Goal: Task Accomplishment & Management: Manage account settings

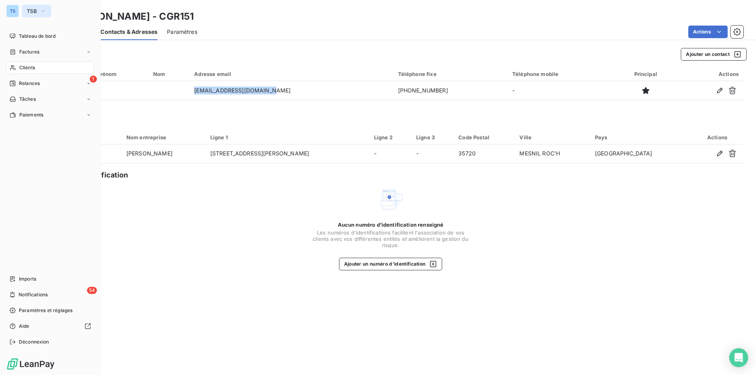
click at [45, 9] on icon "button" at bounding box center [43, 11] width 6 height 8
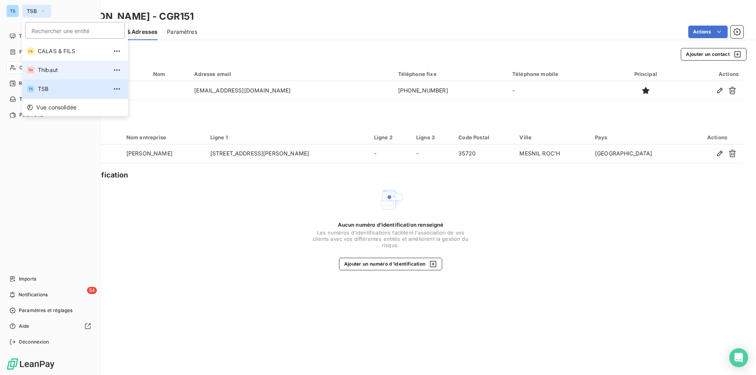
click at [51, 68] on span "Thibaut" at bounding box center [73, 70] width 70 height 8
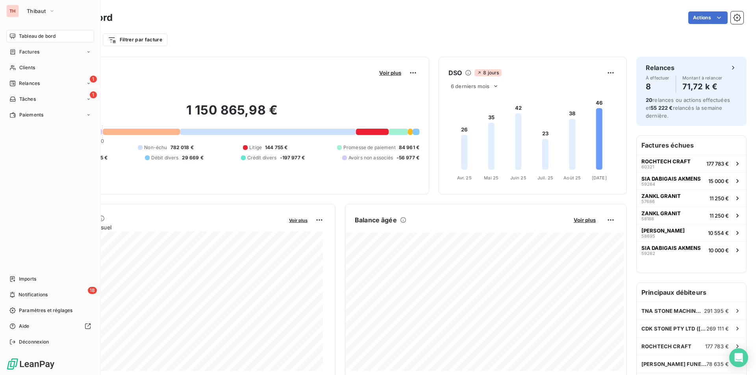
drag, startPoint x: 30, startPoint y: 65, endPoint x: 172, endPoint y: 107, distance: 148.7
click at [30, 65] on span "Clients" at bounding box center [27, 67] width 16 height 7
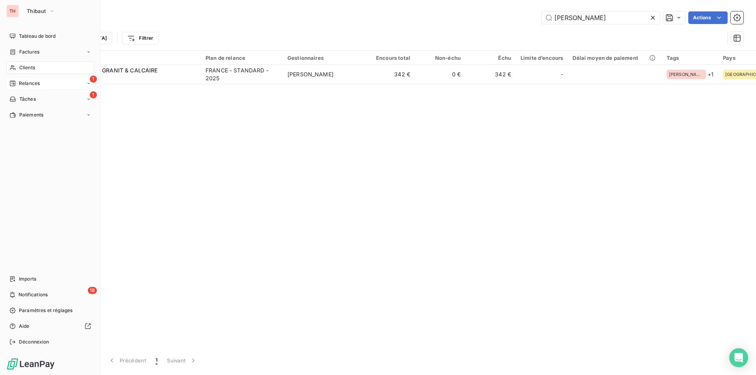
click at [24, 80] on span "Relances" at bounding box center [29, 83] width 21 height 7
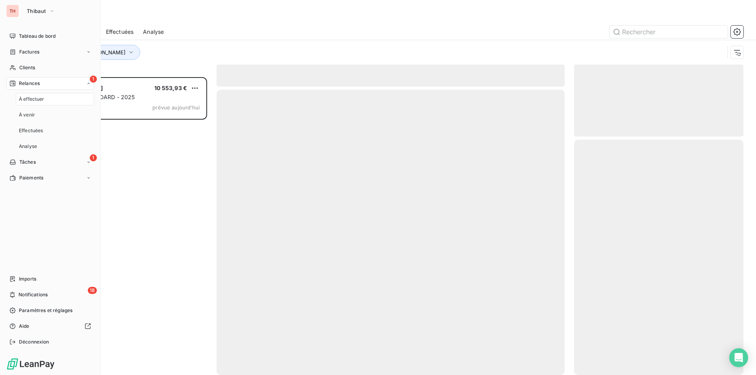
scroll to position [292, 163]
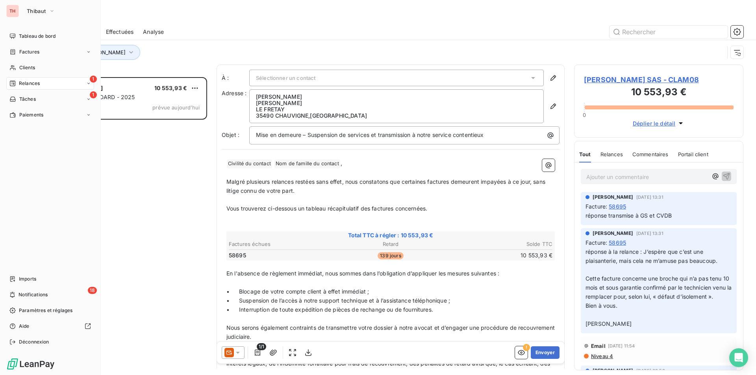
drag, startPoint x: 29, startPoint y: 65, endPoint x: 109, endPoint y: 69, distance: 80.0
click at [29, 65] on span "Clients" at bounding box center [27, 67] width 16 height 7
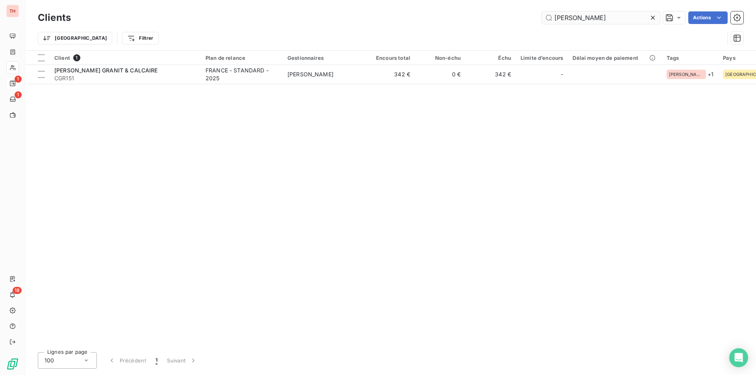
drag, startPoint x: 651, startPoint y: 15, endPoint x: 571, endPoint y: 17, distance: 80.7
click at [651, 15] on icon at bounding box center [653, 18] width 8 height 8
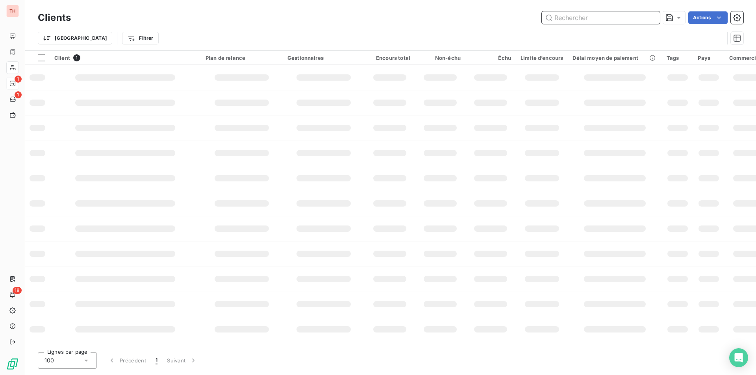
click at [569, 17] on input "text" at bounding box center [601, 17] width 118 height 13
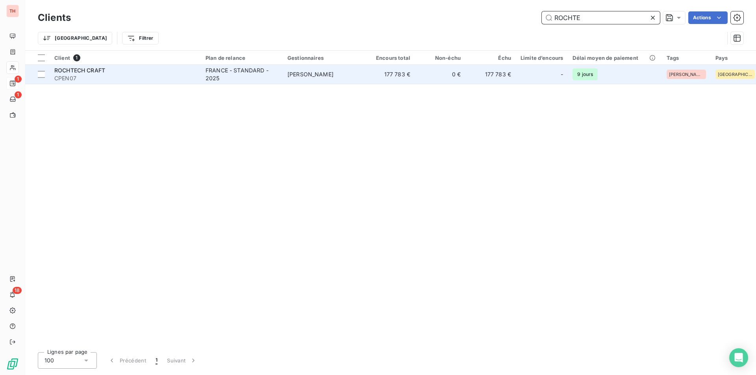
type input "ROCHTE"
click at [91, 74] on div "ROCHTECH CRAFT" at bounding box center [125, 71] width 142 height 8
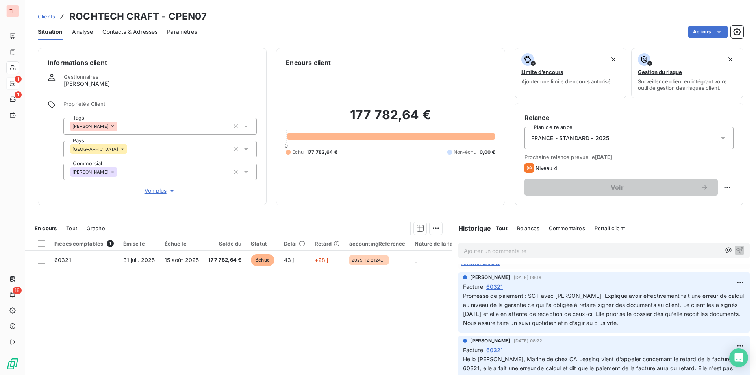
scroll to position [197, 0]
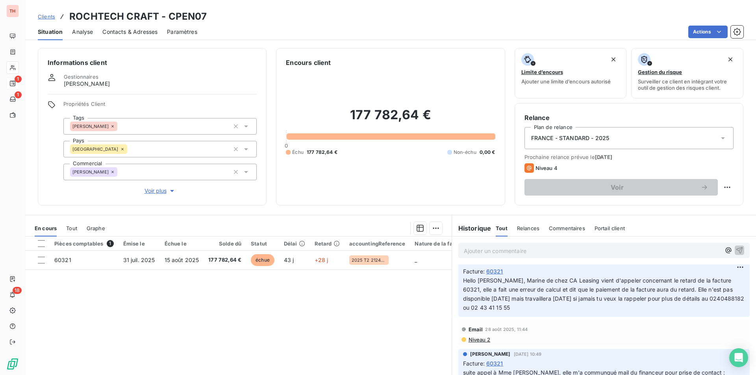
drag, startPoint x: 685, startPoint y: 307, endPoint x: 691, endPoint y: 305, distance: 5.7
click at [685, 307] on span "Hello [PERSON_NAME], Marine de chez CA Leasing vient d'appeler concernant le re…" at bounding box center [604, 294] width 283 height 34
drag, startPoint x: 708, startPoint y: 307, endPoint x: 675, endPoint y: 306, distance: 33.1
click at [675, 306] on span "Hello [PERSON_NAME], Marine de chez CA Leasing vient d'appeler concernant le re…" at bounding box center [604, 294] width 283 height 34
copy span "0240488182"
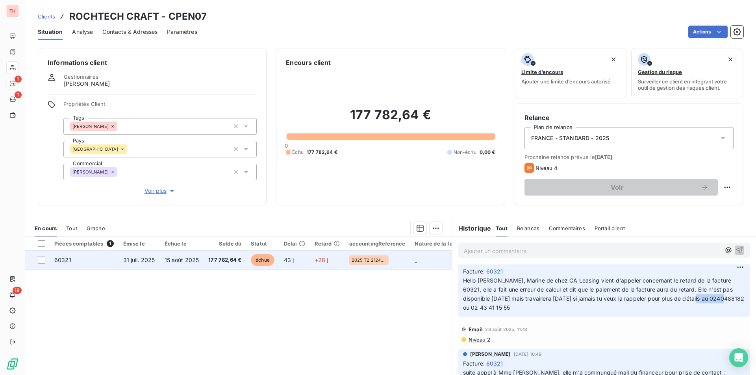
click at [192, 258] on span "15 août 2025" at bounding box center [182, 260] width 35 height 7
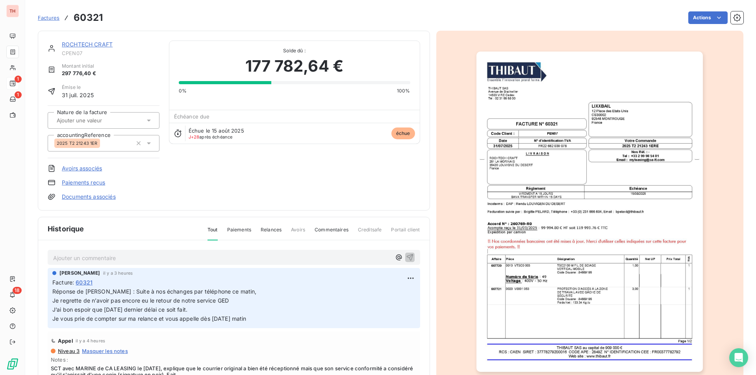
click at [106, 256] on p "Ajouter un commentaire ﻿" at bounding box center [222, 258] width 338 height 10
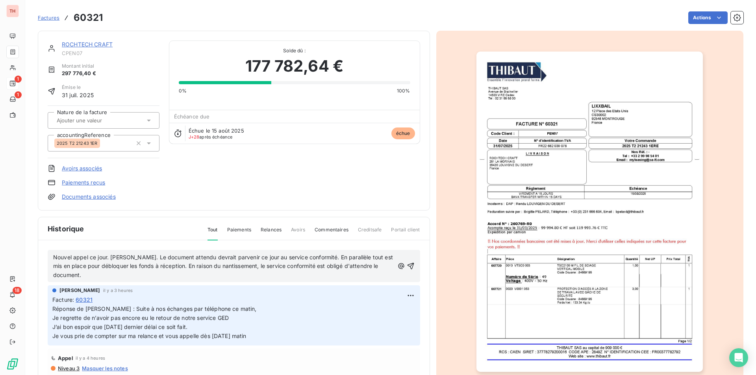
click at [110, 256] on span "Nouvel appel ce jour. [PERSON_NAME]. Le document attendu devrait parvenir ce jo…" at bounding box center [223, 266] width 341 height 25
drag, startPoint x: 401, startPoint y: 262, endPoint x: 409, endPoint y: 257, distance: 8.5
click at [407, 262] on icon "button" at bounding box center [411, 266] width 8 height 8
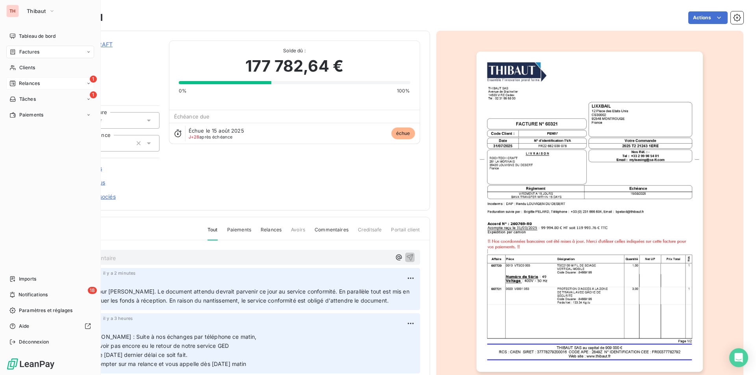
click at [32, 81] on span "Relances" at bounding box center [29, 83] width 21 height 7
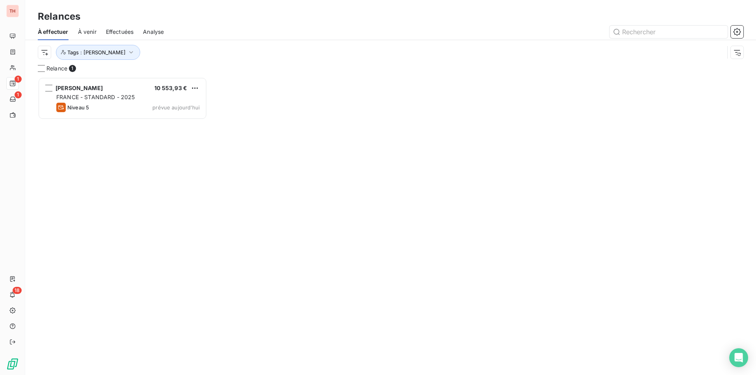
scroll to position [292, 163]
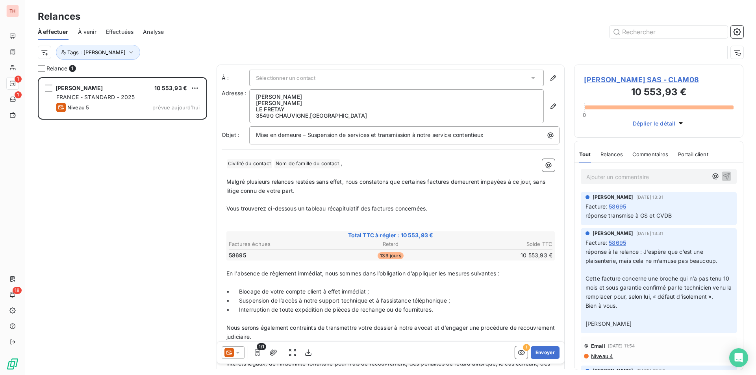
click at [620, 76] on span "[PERSON_NAME] SAS - CLAM08" at bounding box center [659, 79] width 150 height 11
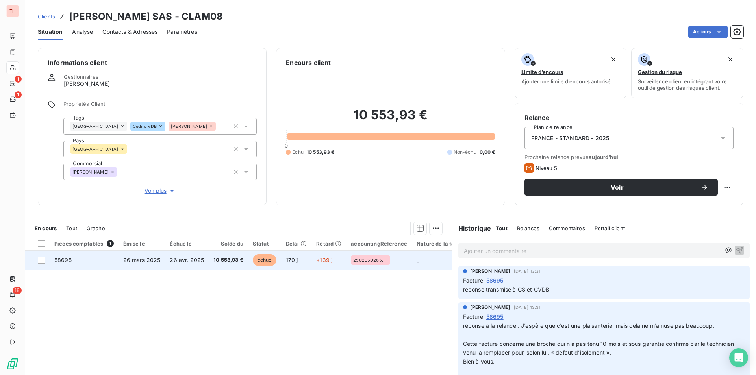
click at [178, 257] on span "26 avr. 2025" at bounding box center [187, 260] width 34 height 7
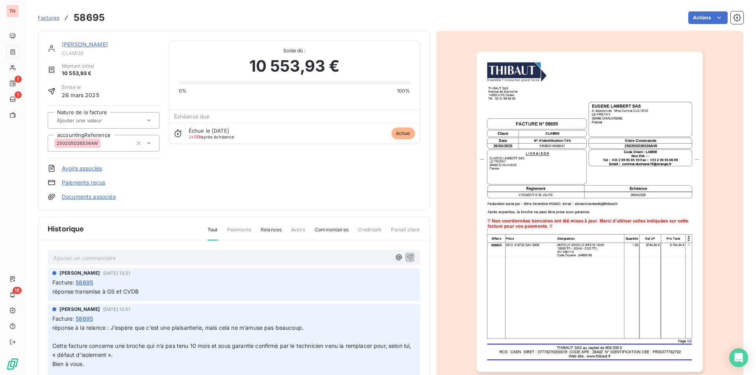
click at [88, 196] on link "Documents associés" at bounding box center [89, 197] width 54 height 8
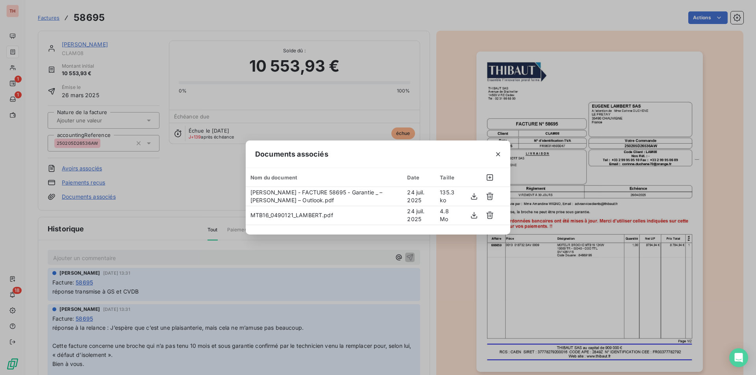
drag, startPoint x: 496, startPoint y: 152, endPoint x: 481, endPoint y: 155, distance: 16.1
click at [496, 152] on icon "button" at bounding box center [498, 154] width 8 height 8
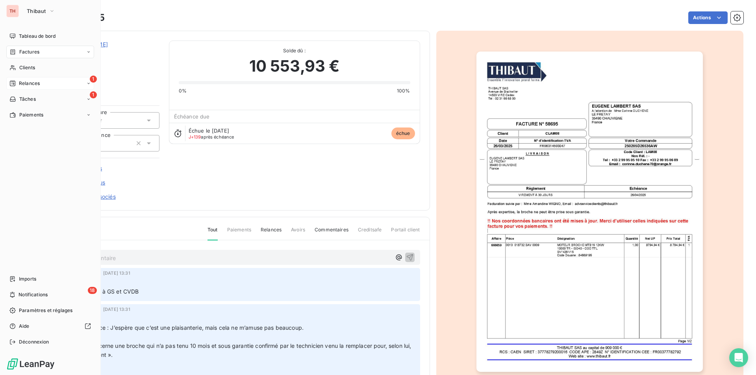
click at [88, 81] on icon at bounding box center [88, 83] width 5 height 5
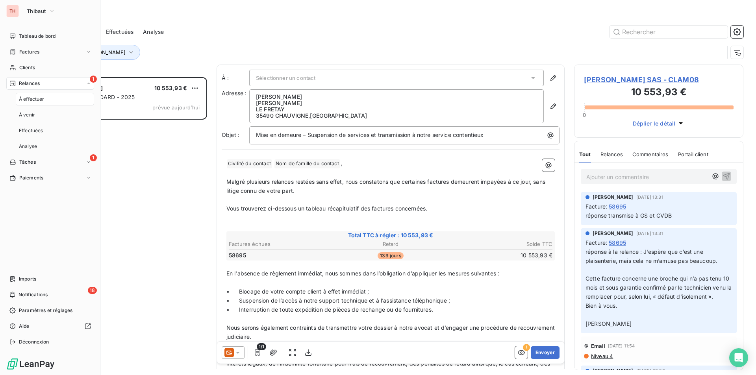
scroll to position [292, 163]
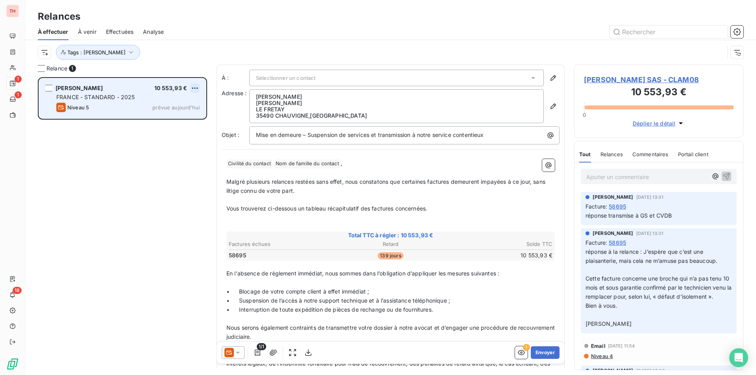
click at [197, 84] on html "TH 1 1 18 Relances À effectuer À venir Effectuées Analyse Tags : [PERSON_NAME] …" at bounding box center [378, 187] width 756 height 375
click at [182, 103] on div "Replanifier cette action" at bounding box center [161, 104] width 70 height 13
select select "8"
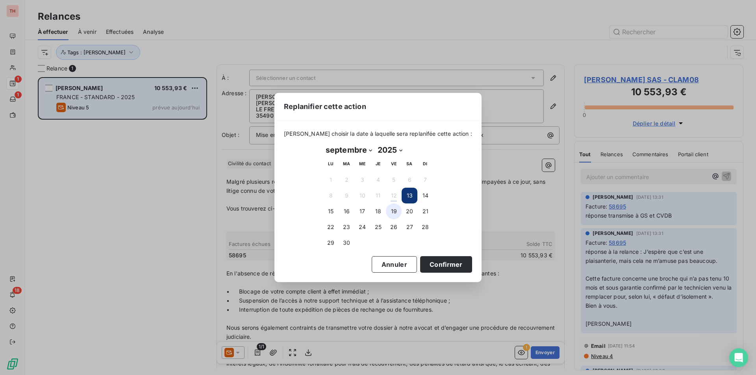
click at [394, 209] on button "19" at bounding box center [394, 211] width 16 height 16
drag, startPoint x: 441, startPoint y: 263, endPoint x: 476, endPoint y: 264, distance: 35.1
click at [441, 263] on button "Confirmer" at bounding box center [446, 264] width 52 height 17
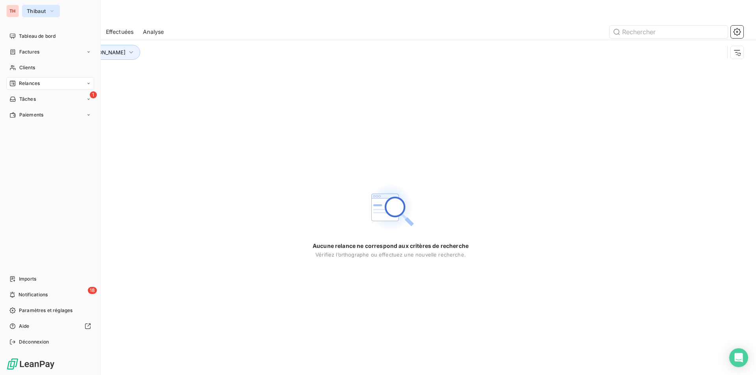
click at [51, 8] on icon "button" at bounding box center [52, 11] width 6 height 8
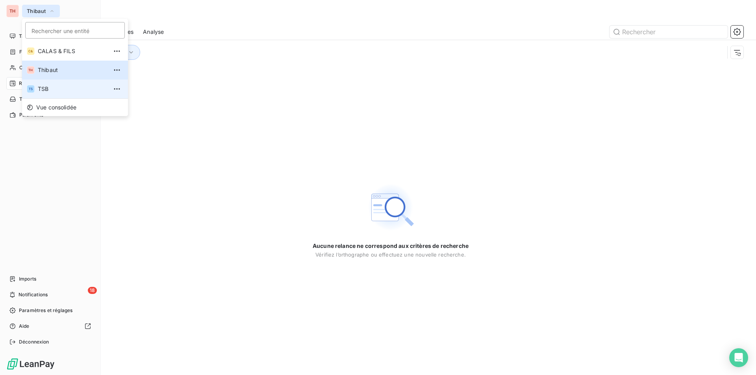
click at [43, 86] on span "TSB" at bounding box center [73, 89] width 70 height 8
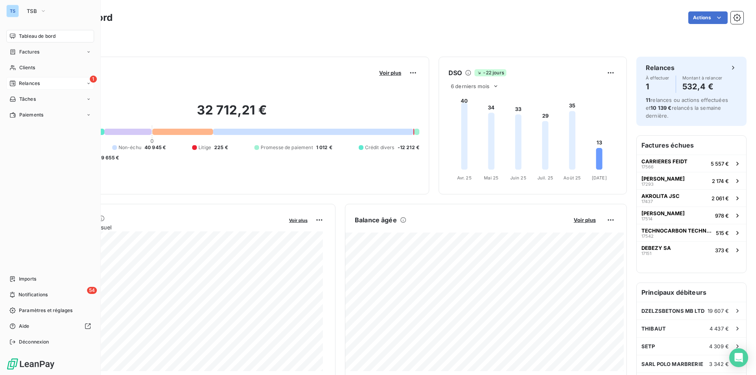
click at [26, 80] on div "1 Relances" at bounding box center [50, 83] width 88 height 13
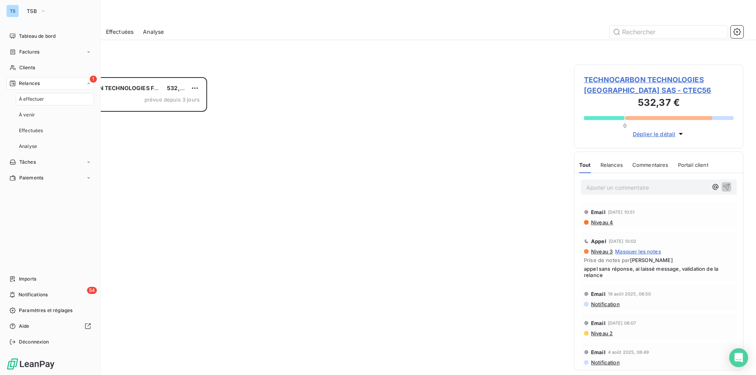
scroll to position [292, 163]
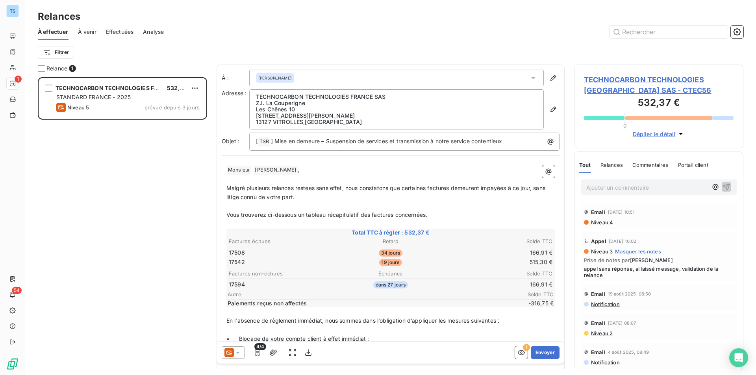
click at [607, 77] on span "TECHNOCARBON TECHNOLOGIES [GEOGRAPHIC_DATA] SAS - CTEC56" at bounding box center [659, 84] width 150 height 21
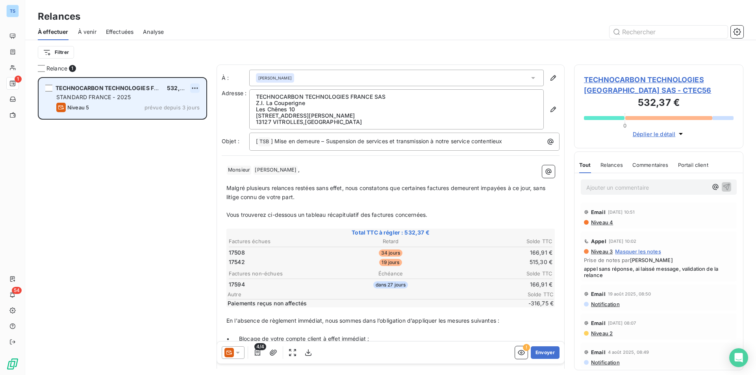
click at [192, 85] on html "TS 1 54 Relances À effectuer À venir Effectuées Analyse Filtrer Relance 1 TECHN…" at bounding box center [378, 187] width 756 height 375
click at [186, 104] on div "Replanifier cette action" at bounding box center [161, 104] width 70 height 13
select select "8"
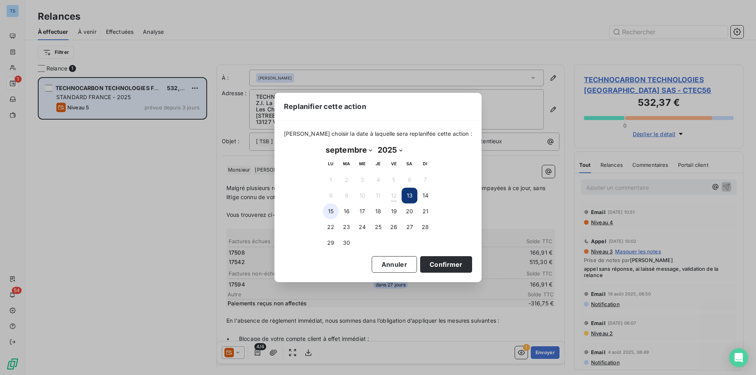
click at [330, 208] on button "15" at bounding box center [331, 211] width 16 height 16
drag, startPoint x: 428, startPoint y: 265, endPoint x: 439, endPoint y: 266, distance: 11.4
click at [428, 265] on button "Confirmer" at bounding box center [446, 264] width 52 height 17
